Goal: Check status: Check status

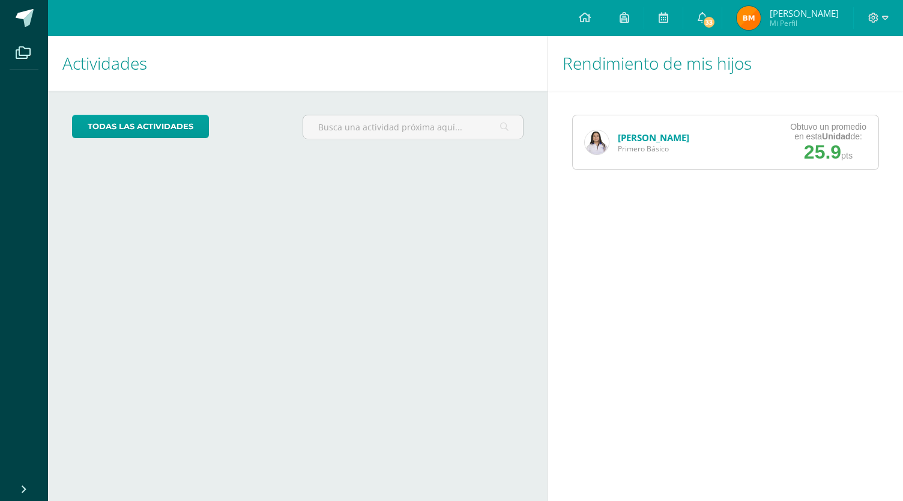
click at [647, 137] on link "Yaslin Choscó" at bounding box center [653, 137] width 71 height 12
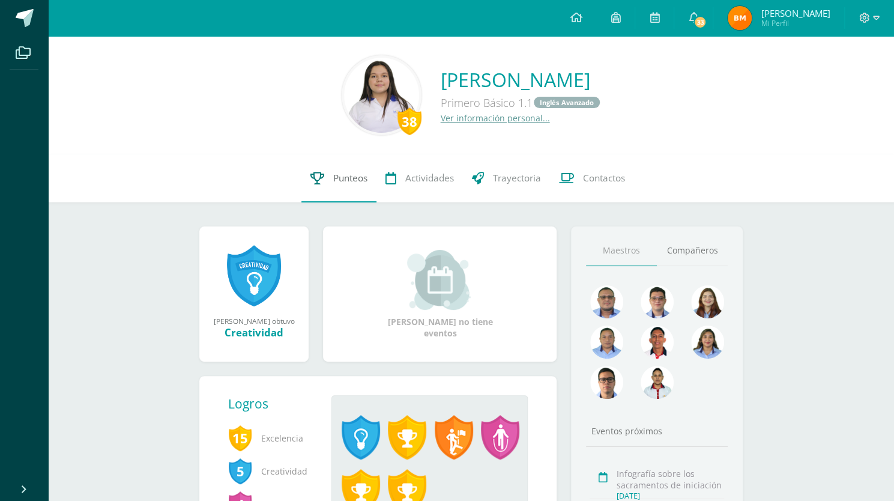
click at [342, 172] on span "Punteos" at bounding box center [350, 178] width 34 height 13
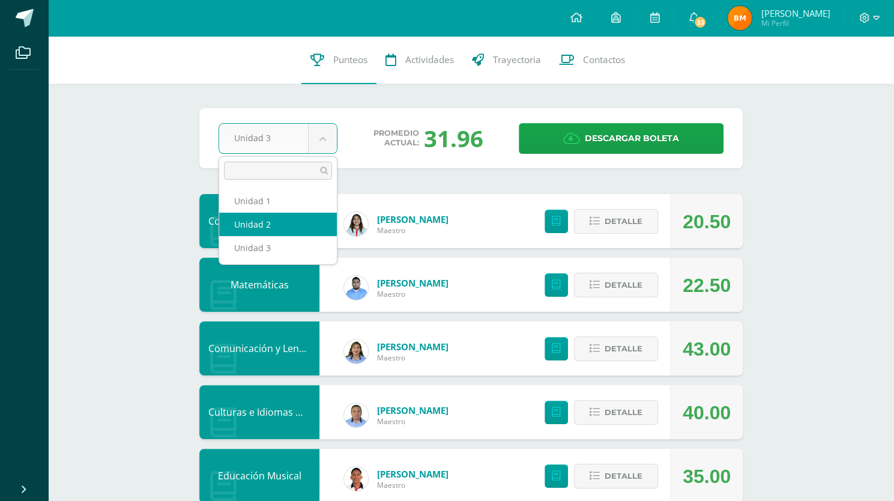
select select "Unidad 2"
